Goal: Check status: Check status

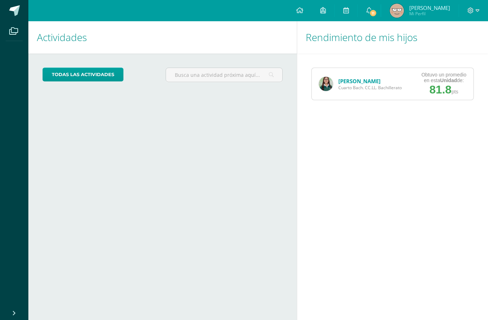
click at [387, 84] on span "[PERSON_NAME]" at bounding box center [369, 81] width 63 height 7
click at [333, 95] on div "Diana Lucero Cuarto Bach. CC.LL. Bachillerato" at bounding box center [360, 84] width 97 height 32
click at [325, 82] on img at bounding box center [326, 84] width 14 height 14
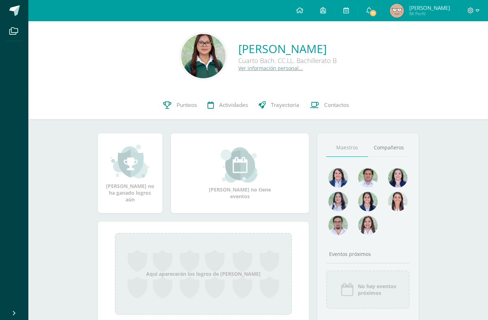
click at [178, 105] on span "Punteos" at bounding box center [187, 104] width 20 height 7
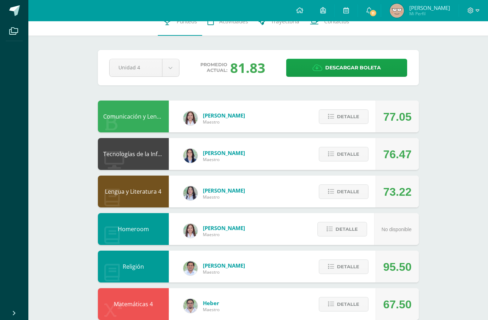
scroll to position [15, 0]
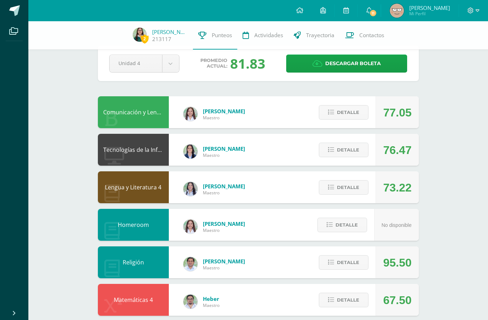
click at [354, 189] on span "Detalle" at bounding box center [348, 187] width 22 height 13
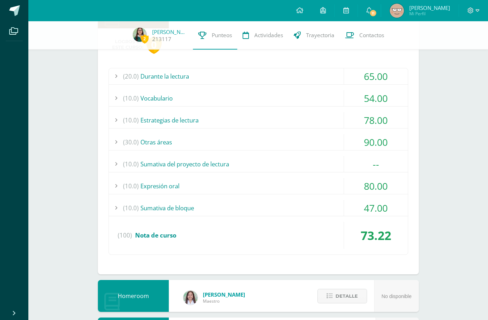
scroll to position [191, 0]
click at [329, 209] on div "(10.0) Sumativa de bloque" at bounding box center [258, 208] width 299 height 16
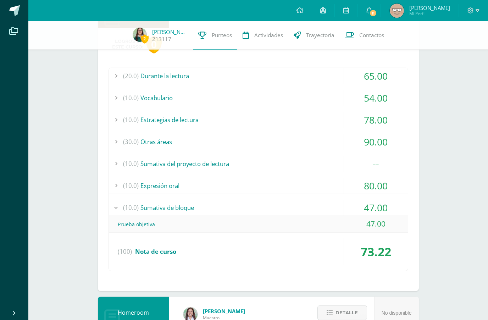
click at [325, 206] on div "(10.0) Sumativa de bloque" at bounding box center [258, 208] width 299 height 16
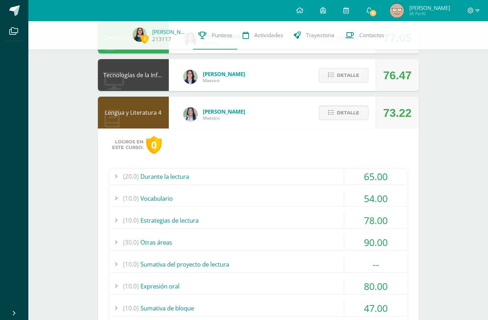
click at [356, 108] on span "Detalle" at bounding box center [348, 112] width 22 height 13
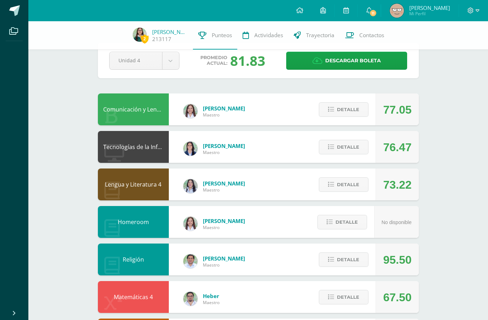
scroll to position [14, 0]
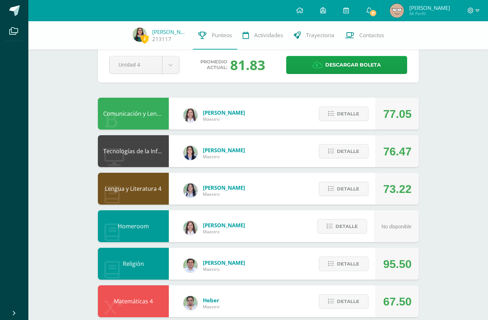
click at [363, 152] on button "Detalle" at bounding box center [344, 151] width 50 height 15
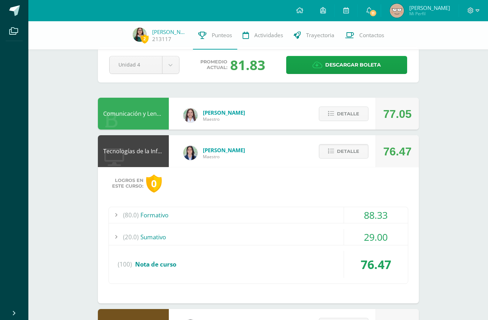
click at [379, 240] on div "29.00" at bounding box center [376, 237] width 64 height 16
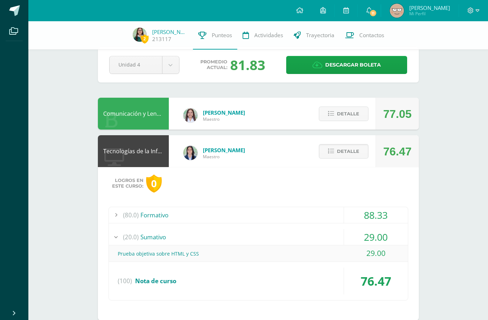
click at [371, 245] on div "29.00" at bounding box center [376, 237] width 64 height 16
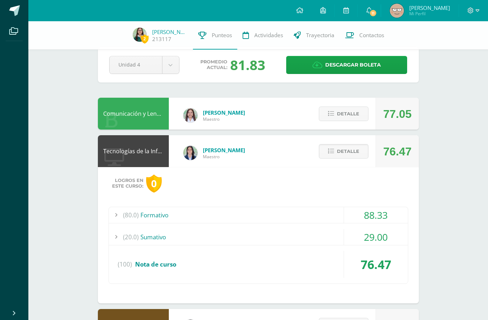
click at [343, 153] on span "Detalle" at bounding box center [348, 151] width 22 height 13
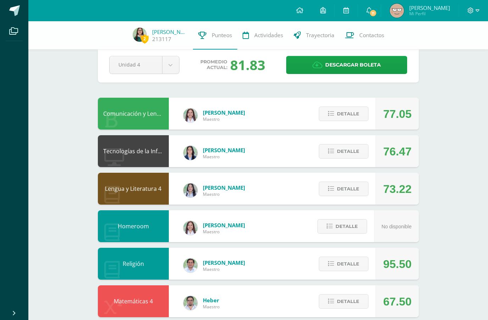
click at [362, 114] on button "Detalle" at bounding box center [344, 114] width 50 height 15
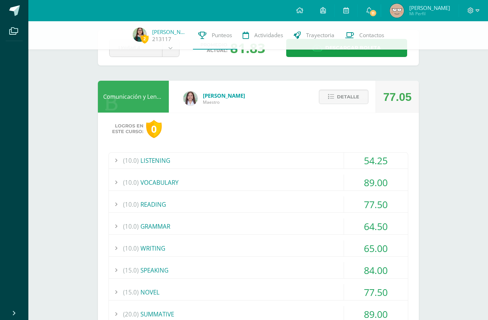
scroll to position [9, 0]
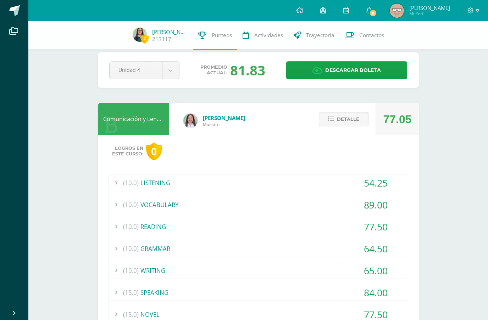
click at [356, 126] on span "Detalle" at bounding box center [348, 119] width 22 height 13
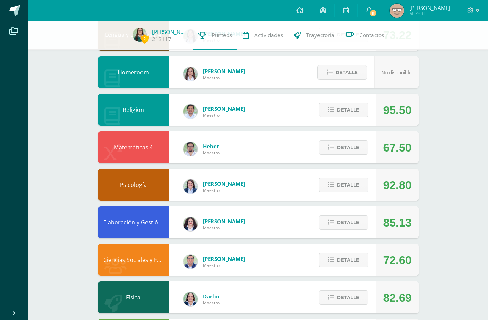
scroll to position [171, 0]
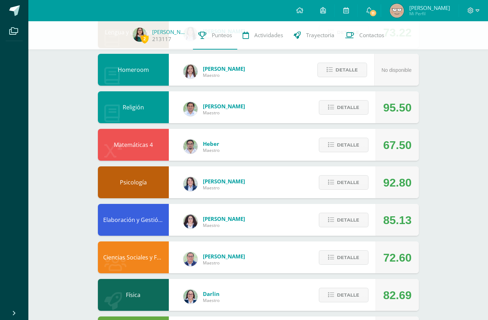
click at [360, 147] on button "Detalle" at bounding box center [344, 145] width 50 height 15
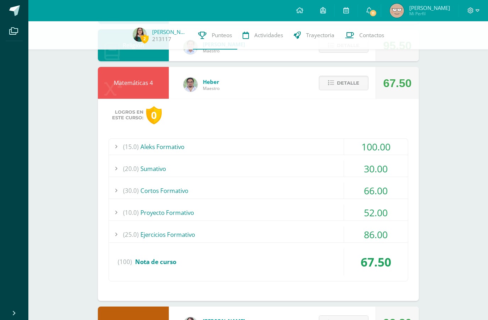
scroll to position [234, 0]
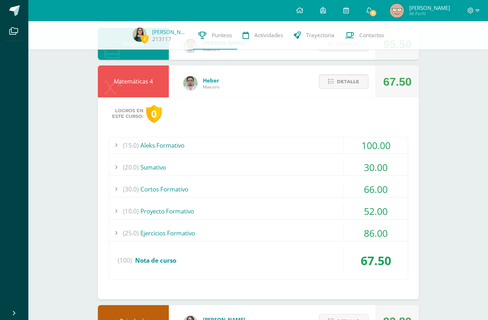
click at [390, 143] on div "100.00" at bounding box center [376, 146] width 64 height 16
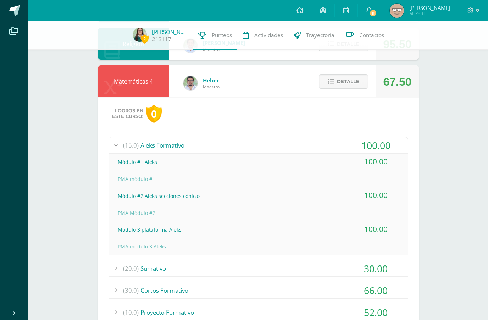
click at [386, 145] on div "100.00" at bounding box center [376, 146] width 64 height 16
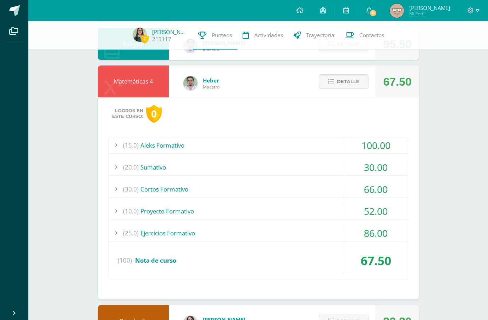
click at [356, 84] on span "Detalle" at bounding box center [348, 81] width 22 height 13
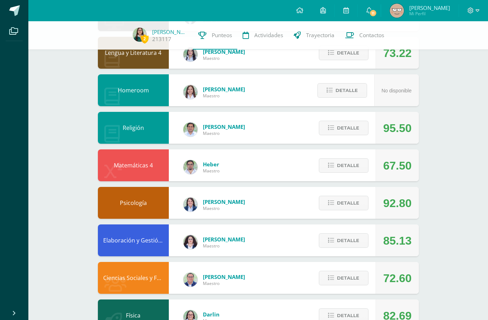
scroll to position [149, 0]
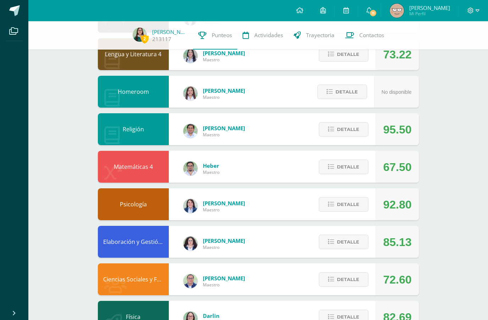
click at [355, 286] on span "Detalle" at bounding box center [348, 279] width 22 height 13
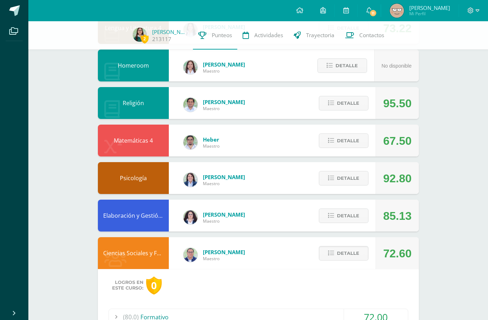
click at [356, 252] on span "Detalle" at bounding box center [348, 253] width 22 height 13
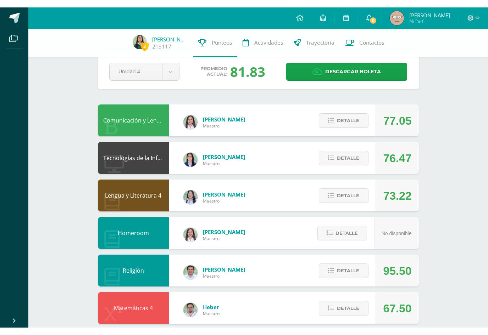
scroll to position [0, 0]
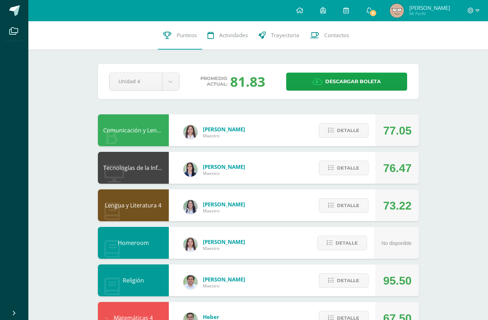
click at [392, 83] on link "Descargar boleta" at bounding box center [346, 82] width 121 height 18
